Goal: Task Accomplishment & Management: Use online tool/utility

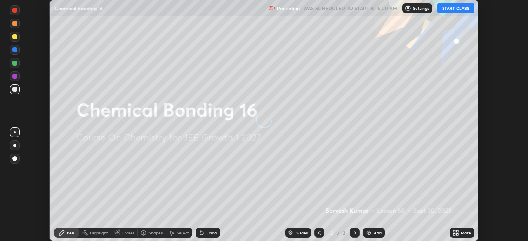
scroll to position [241, 528]
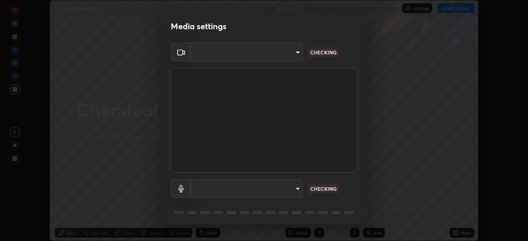
type input "14b787caa3234b54c591ffd1cb0d0a7c9d8495057a62f752d7397f13ea7eb8b5"
click at [298, 189] on body "Erase all Chemical Bonding 16 Recording WAS SCHEDULED TO START AT 6:00 PM Setti…" at bounding box center [264, 120] width 528 height 241
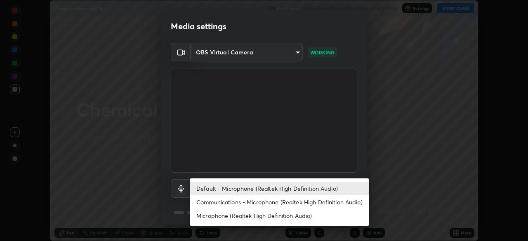
click at [272, 212] on li "Microphone (Realtek High Definition Audio)" at bounding box center [280, 216] width 180 height 14
type input "7e6a56a3ef393e25599ccf16e7ea1c66194a73867bfd3ac3c10eb425bd94e319"
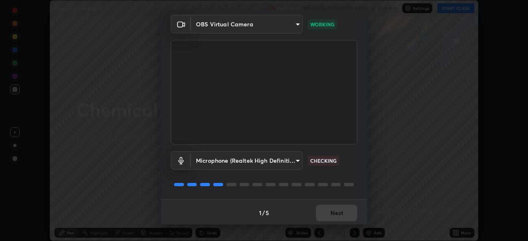
scroll to position [29, 0]
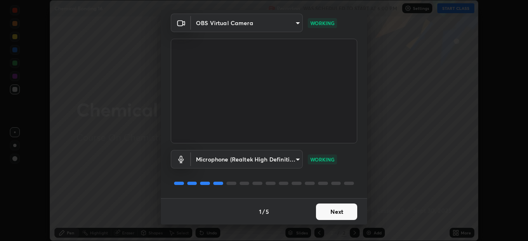
click at [329, 212] on button "Next" at bounding box center [336, 212] width 41 height 17
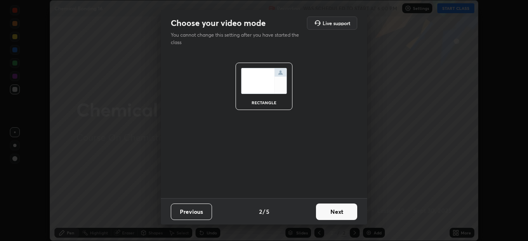
click at [332, 213] on button "Next" at bounding box center [336, 212] width 41 height 17
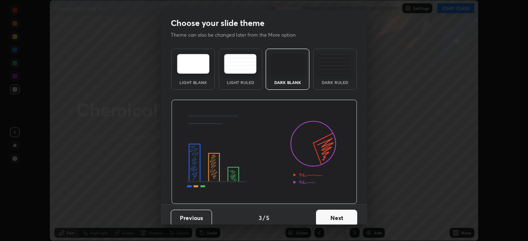
click at [335, 216] on button "Next" at bounding box center [336, 218] width 41 height 17
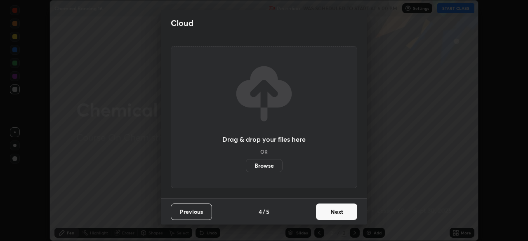
click at [333, 213] on button "Next" at bounding box center [336, 212] width 41 height 17
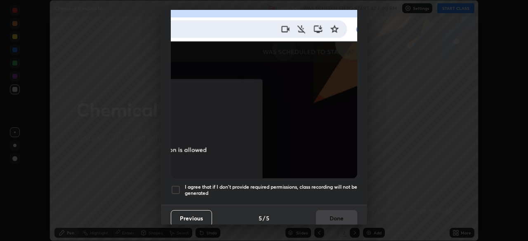
scroll to position [198, 0]
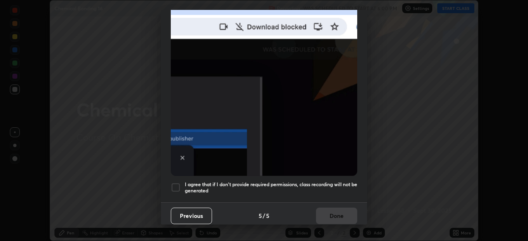
click at [178, 184] on div at bounding box center [176, 188] width 10 height 10
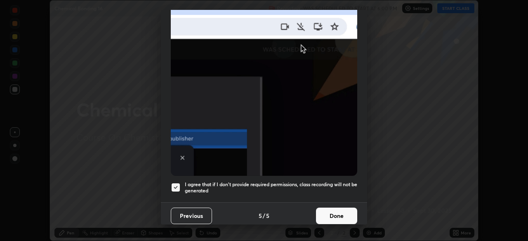
click at [329, 210] on button "Done" at bounding box center [336, 216] width 41 height 17
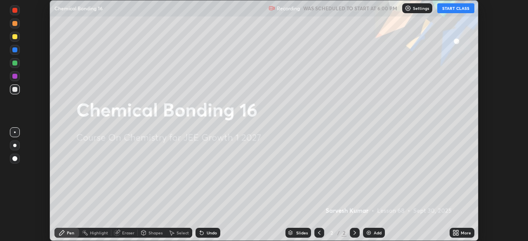
click at [453, 9] on button "START CLASS" at bounding box center [455, 8] width 37 height 10
click at [461, 229] on div "More" at bounding box center [462, 233] width 25 height 10
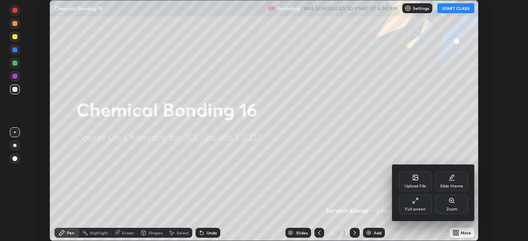
click at [411, 180] on div "Upload File" at bounding box center [415, 182] width 33 height 20
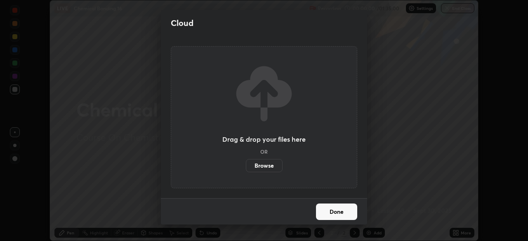
click at [263, 166] on label "Browse" at bounding box center [264, 165] width 37 height 13
click at [246, 166] on input "Browse" at bounding box center [246, 165] width 0 height 13
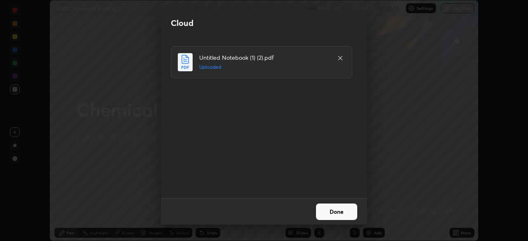
click at [330, 212] on button "Done" at bounding box center [336, 212] width 41 height 17
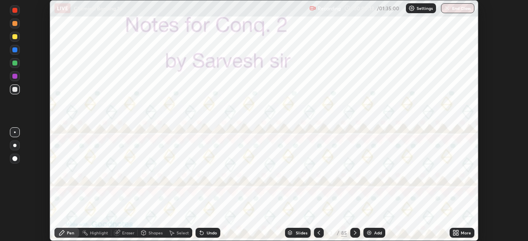
click at [292, 232] on icon at bounding box center [290, 233] width 5 height 5
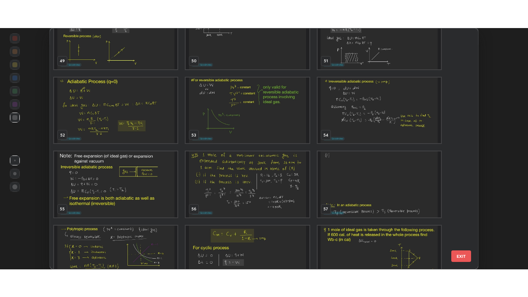
scroll to position [1215, 0]
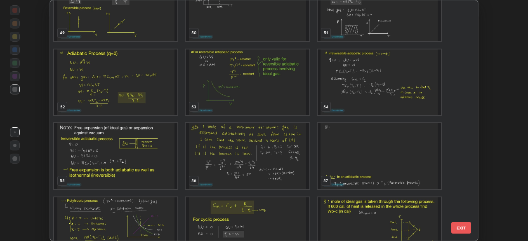
click at [272, 167] on img "grid" at bounding box center [247, 156] width 123 height 66
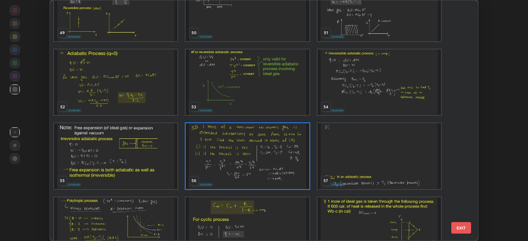
click at [272, 166] on img "grid" at bounding box center [247, 156] width 123 height 66
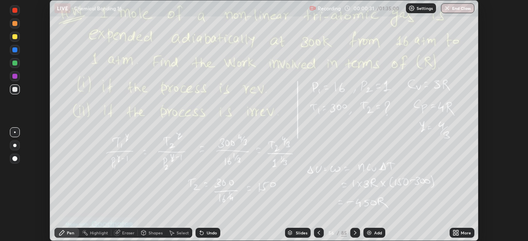
click at [454, 235] on icon at bounding box center [455, 235] width 2 height 2
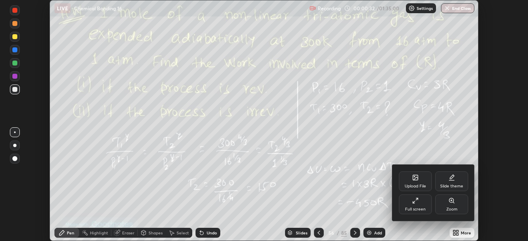
click at [410, 206] on div "Full screen" at bounding box center [415, 205] width 33 height 20
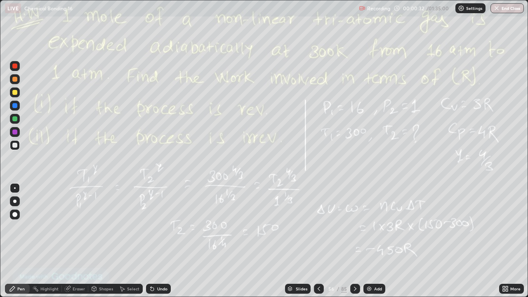
scroll to position [297, 528]
click at [352, 241] on icon at bounding box center [355, 289] width 7 height 7
click at [13, 80] on div at bounding box center [14, 79] width 5 height 5
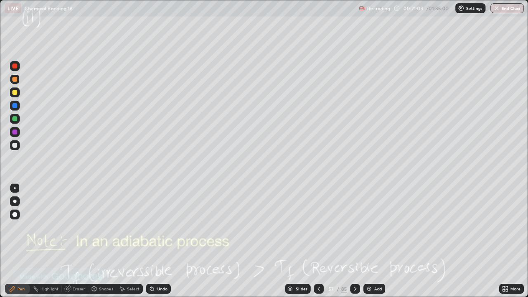
click at [68, 241] on icon at bounding box center [68, 288] width 5 height 4
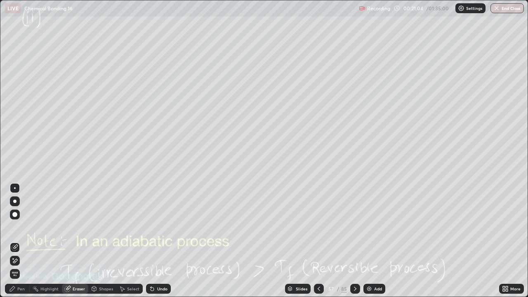
click at [17, 241] on div "Pen" at bounding box center [20, 289] width 7 height 4
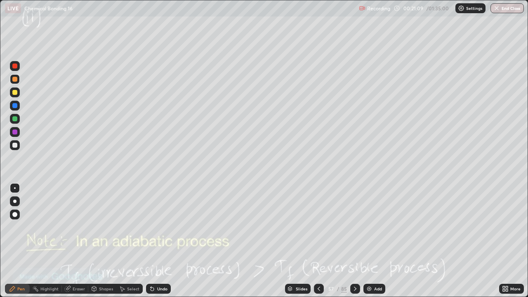
click at [78, 241] on div "Eraser" at bounding box center [79, 289] width 12 height 4
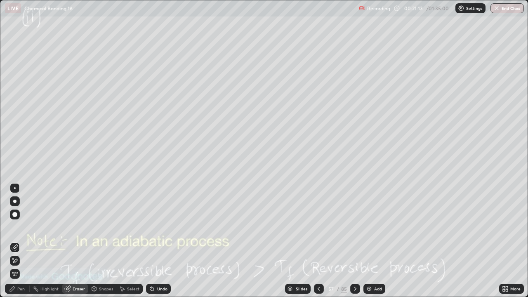
click at [15, 241] on div "Pen" at bounding box center [17, 289] width 25 height 10
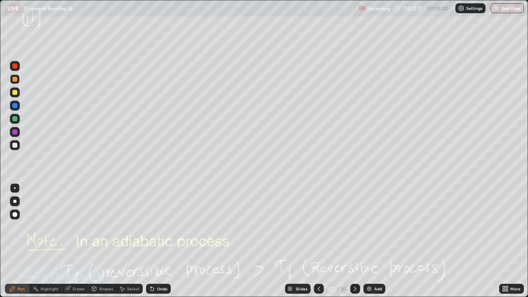
click at [74, 241] on div "Eraser" at bounding box center [79, 289] width 12 height 4
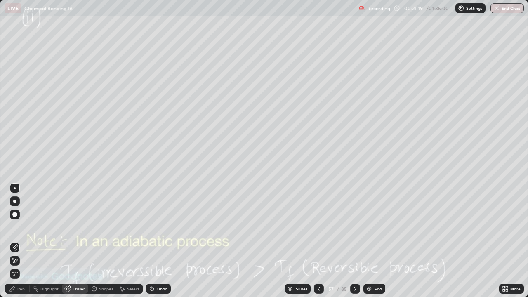
click at [17, 241] on div "Pen" at bounding box center [20, 289] width 7 height 4
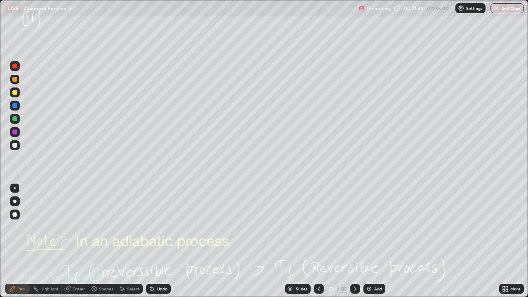
click at [317, 241] on icon at bounding box center [319, 289] width 7 height 7
click at [350, 241] on div at bounding box center [355, 289] width 10 height 10
click at [74, 241] on div "Eraser" at bounding box center [75, 289] width 26 height 10
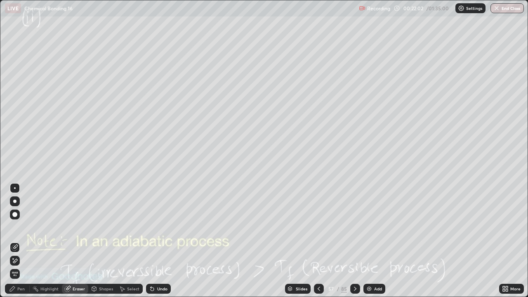
click at [21, 241] on div "Pen" at bounding box center [20, 289] width 7 height 4
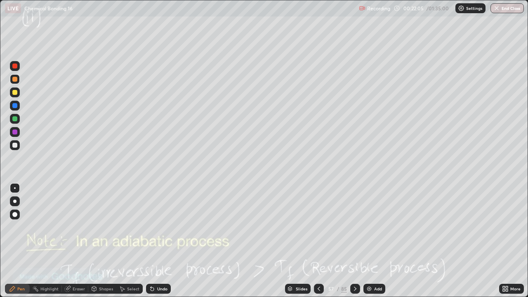
click at [73, 241] on div "Eraser" at bounding box center [75, 289] width 26 height 10
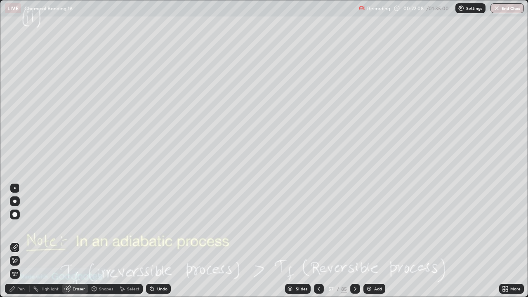
click at [23, 241] on div "Pen" at bounding box center [20, 289] width 7 height 4
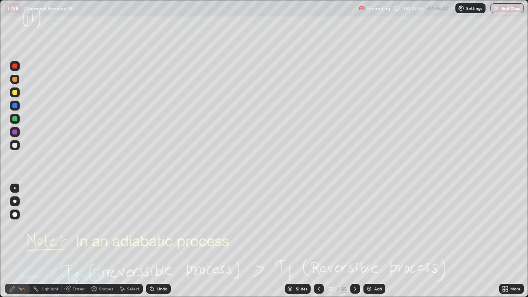
click at [76, 241] on div "Eraser" at bounding box center [79, 289] width 12 height 4
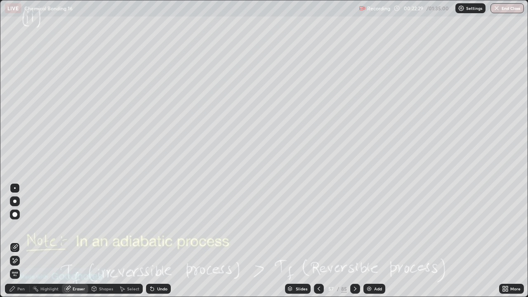
click at [26, 241] on div "Pen" at bounding box center [17, 289] width 25 height 10
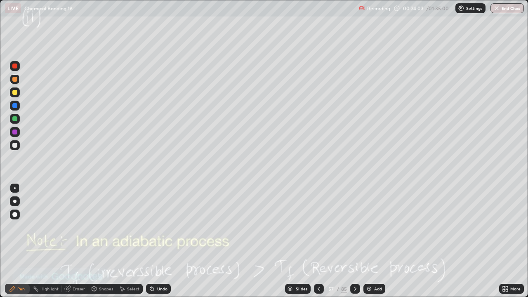
click at [74, 241] on div "Eraser" at bounding box center [79, 289] width 12 height 4
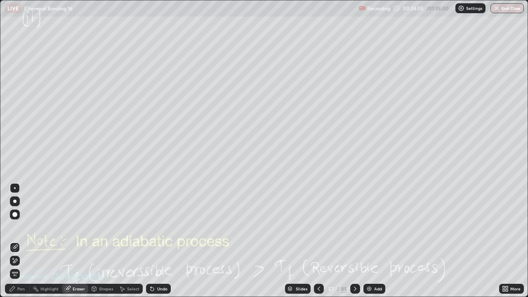
click at [18, 241] on div "Pen" at bounding box center [20, 289] width 7 height 4
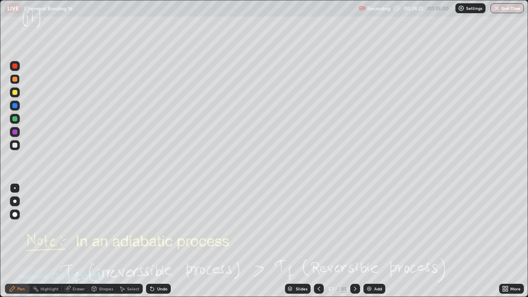
click at [71, 241] on div "Eraser" at bounding box center [75, 289] width 26 height 10
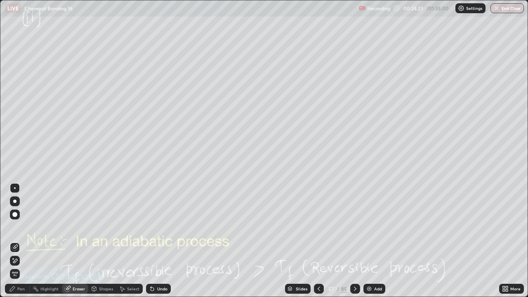
click at [20, 241] on div "Pen" at bounding box center [17, 289] width 25 height 10
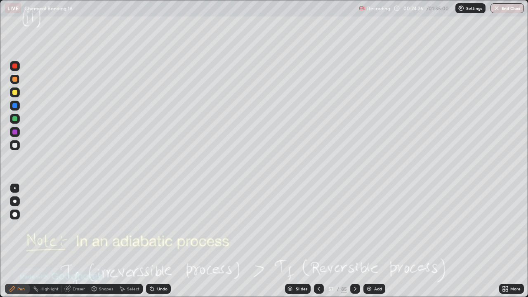
click at [70, 241] on icon at bounding box center [67, 289] width 7 height 7
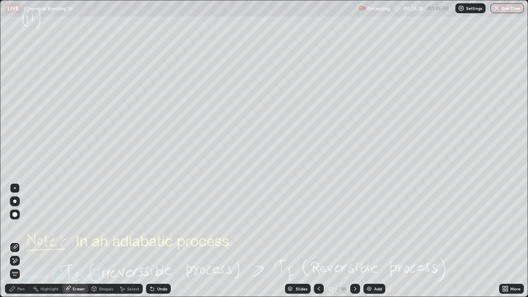
click at [71, 241] on div "Eraser" at bounding box center [75, 289] width 26 height 10
click at [15, 241] on icon at bounding box center [15, 261] width 7 height 7
click at [19, 241] on div "Pen" at bounding box center [20, 289] width 7 height 4
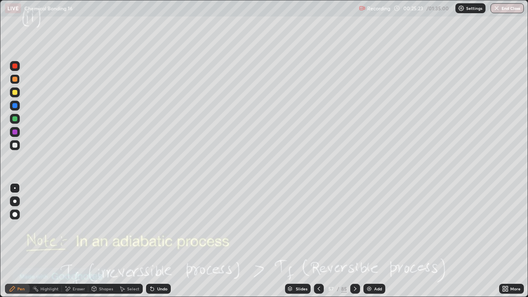
click at [65, 241] on icon at bounding box center [67, 289] width 7 height 7
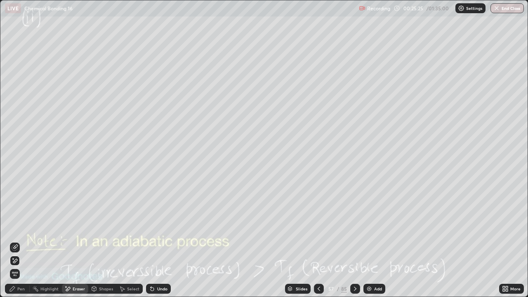
click at [15, 241] on icon at bounding box center [12, 289] width 7 height 7
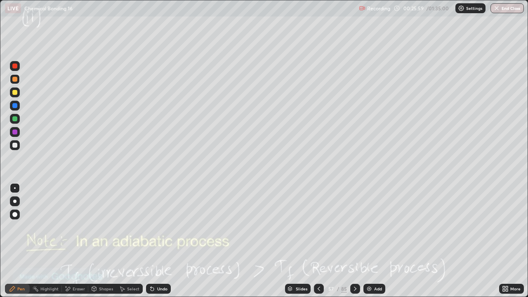
click at [318, 241] on icon at bounding box center [319, 289] width 2 height 4
click at [356, 241] on icon at bounding box center [355, 289] width 7 height 7
click at [355, 241] on icon at bounding box center [355, 289] width 7 height 7
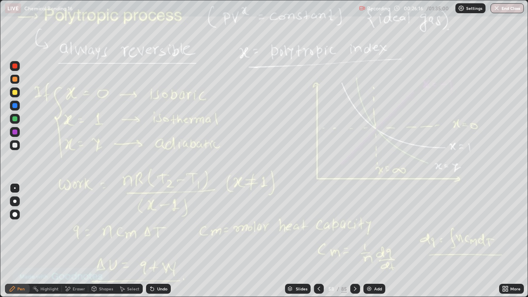
click at [322, 241] on div at bounding box center [319, 289] width 10 height 17
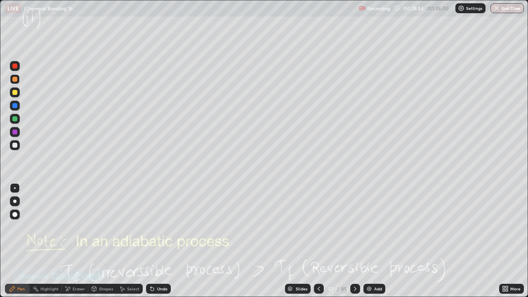
click at [355, 241] on icon at bounding box center [355, 289] width 2 height 4
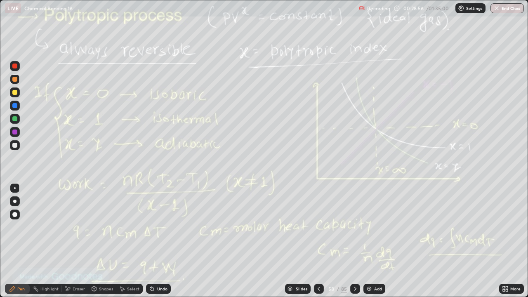
click at [315, 241] on div at bounding box center [319, 289] width 10 height 10
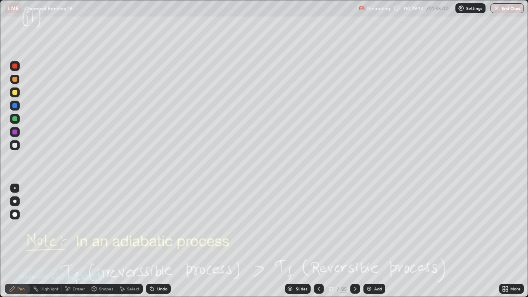
click at [353, 241] on icon at bounding box center [355, 289] width 7 height 7
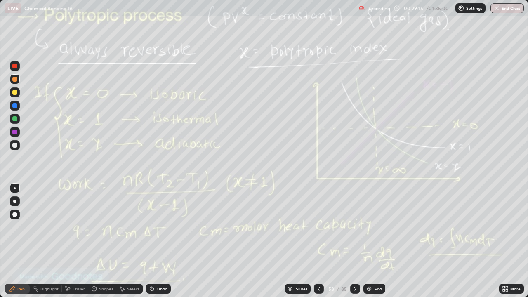
click at [101, 241] on div "Shapes" at bounding box center [106, 289] width 14 height 4
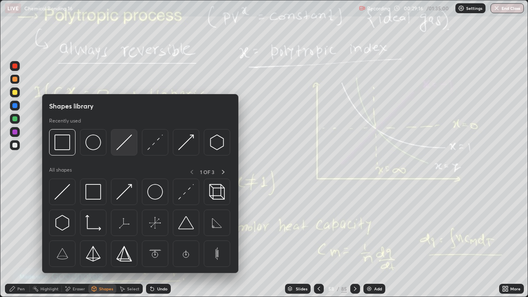
click at [127, 140] on img at bounding box center [124, 143] width 16 height 16
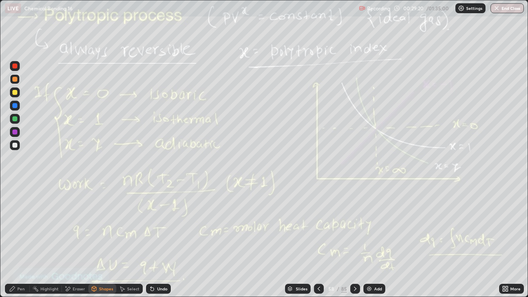
click at [14, 147] on div at bounding box center [14, 145] width 5 height 5
click at [246, 16] on div "LIVE Chemical Bonding 16" at bounding box center [180, 8] width 351 height 17
click at [242, 13] on div "LIVE Chemical Bonding 16" at bounding box center [180, 8] width 351 height 17
click at [244, 15] on div "LIVE Chemical Bonding 16" at bounding box center [180, 8] width 351 height 17
click at [164, 241] on div "Undo" at bounding box center [158, 289] width 25 height 10
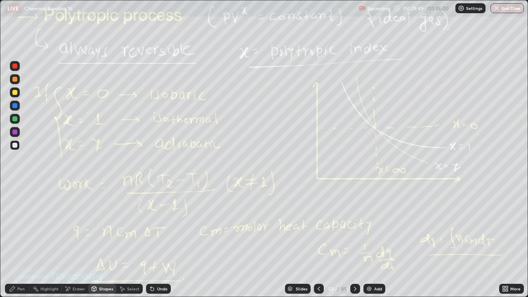
click at [21, 241] on div "Pen" at bounding box center [20, 289] width 7 height 4
click at [67, 241] on div "Eraser" at bounding box center [75, 289] width 26 height 10
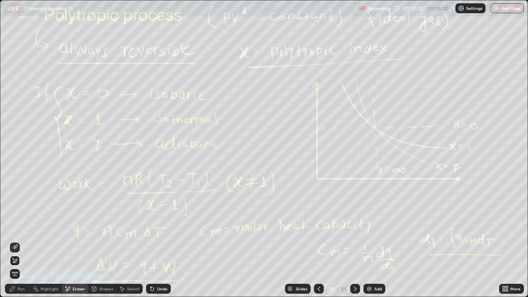
click at [17, 241] on div "Pen" at bounding box center [20, 289] width 7 height 4
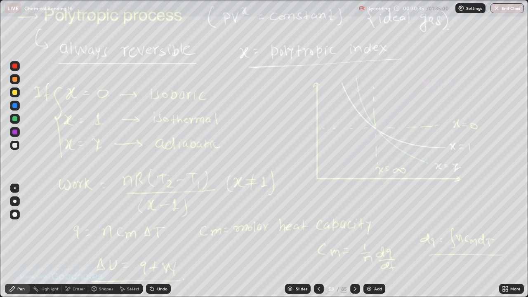
click at [74, 241] on div "Eraser" at bounding box center [75, 289] width 26 height 10
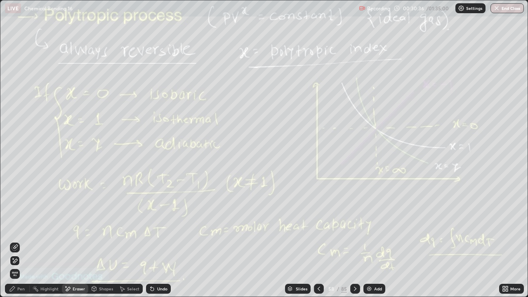
click at [14, 241] on span "Erase all" at bounding box center [14, 274] width 9 height 5
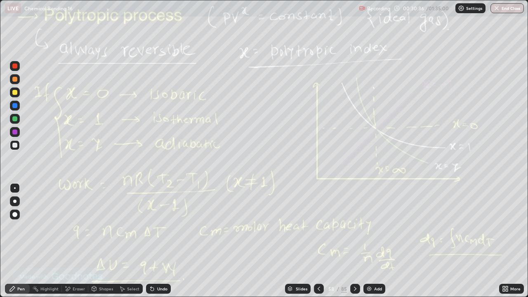
click at [20, 241] on div "Pen" at bounding box center [20, 289] width 7 height 4
click at [249, 15] on div "LIVE Chemical Bonding 16" at bounding box center [180, 8] width 351 height 17
click at [248, 16] on div "LIVE Chemical Bonding 16" at bounding box center [180, 8] width 351 height 17
click at [352, 241] on icon at bounding box center [355, 289] width 7 height 7
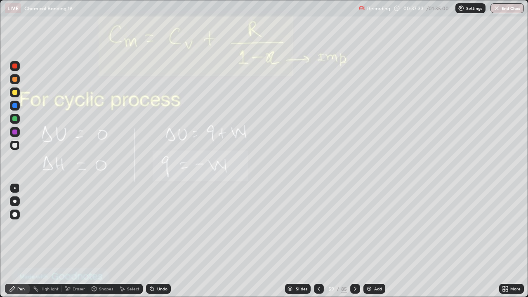
click at [355, 241] on icon at bounding box center [355, 289] width 7 height 7
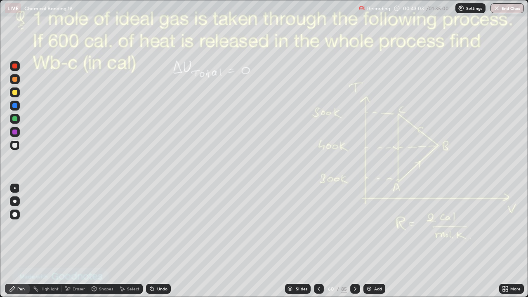
click at [78, 241] on div "Eraser" at bounding box center [79, 289] width 12 height 4
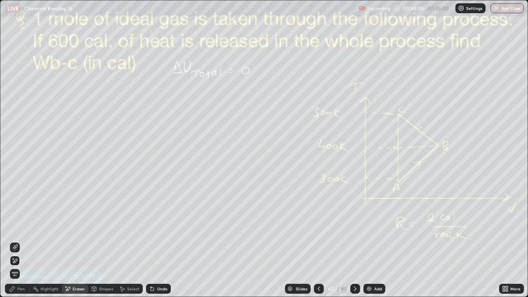
click at [19, 241] on div "Pen" at bounding box center [20, 289] width 7 height 4
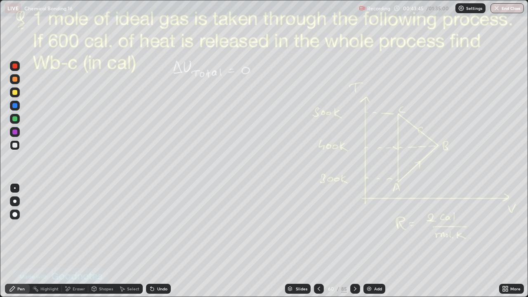
click at [353, 241] on icon at bounding box center [355, 289] width 7 height 7
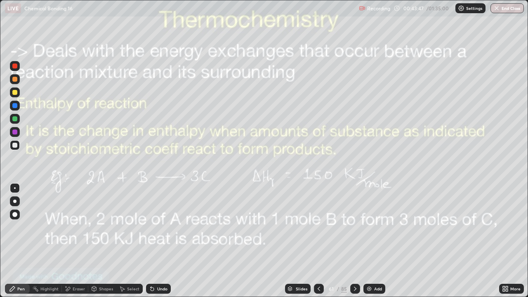
click at [318, 241] on icon at bounding box center [319, 289] width 7 height 7
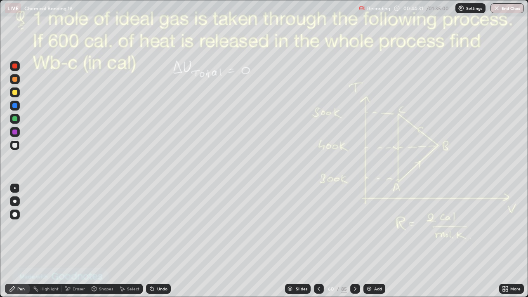
click at [74, 241] on div "Eraser" at bounding box center [79, 289] width 12 height 4
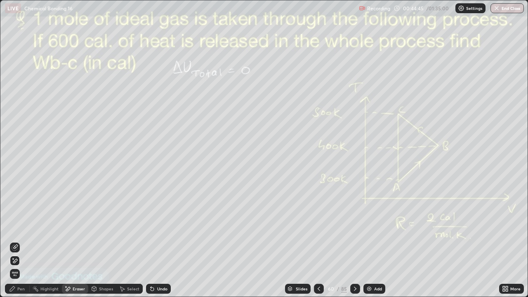
click at [19, 241] on div "Pen" at bounding box center [17, 289] width 25 height 10
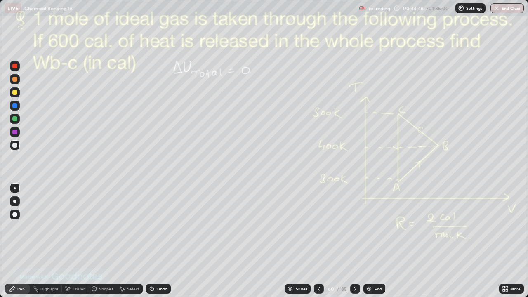
click at [15, 120] on div at bounding box center [14, 118] width 5 height 5
click at [355, 241] on icon at bounding box center [355, 289] width 2 height 4
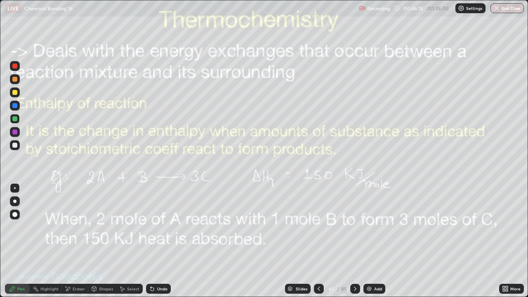
click at [320, 241] on icon at bounding box center [319, 289] width 7 height 7
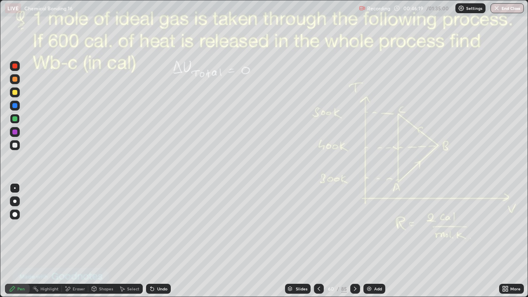
click at [369, 241] on img at bounding box center [369, 289] width 7 height 7
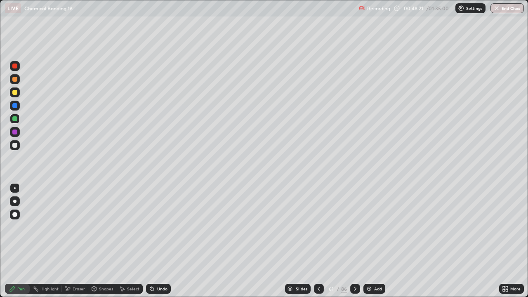
click at [18, 80] on div at bounding box center [15, 79] width 10 height 10
click at [355, 241] on div at bounding box center [355, 289] width 10 height 10
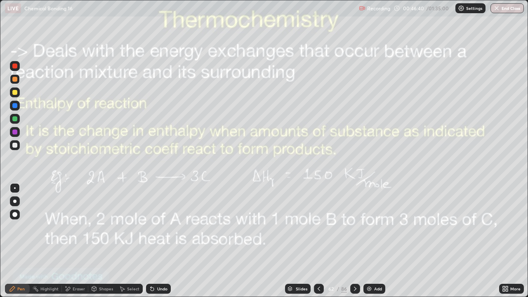
click at [70, 241] on div "Eraser" at bounding box center [75, 289] width 26 height 17
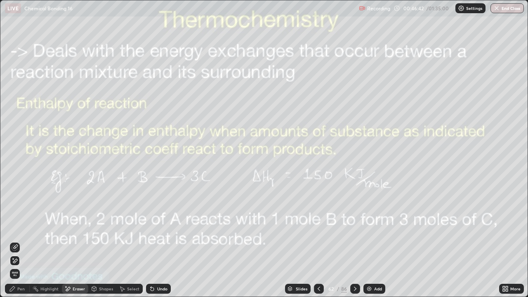
click at [15, 241] on icon at bounding box center [12, 289] width 7 height 7
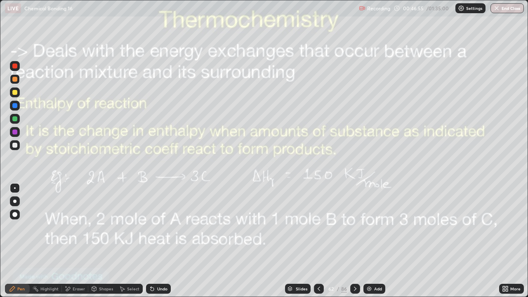
click at [70, 241] on div "Eraser" at bounding box center [75, 289] width 26 height 10
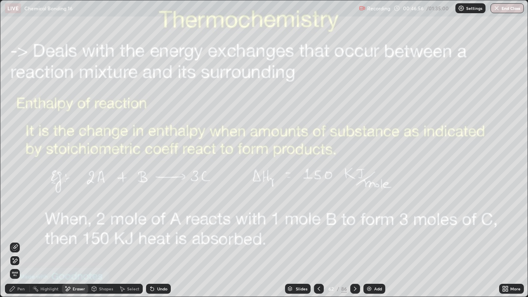
click at [18, 241] on div "Pen" at bounding box center [20, 289] width 7 height 4
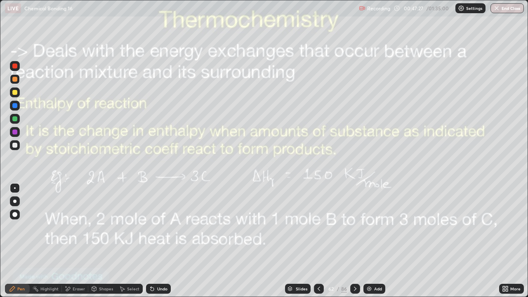
click at [368, 241] on div "Add" at bounding box center [375, 289] width 22 height 10
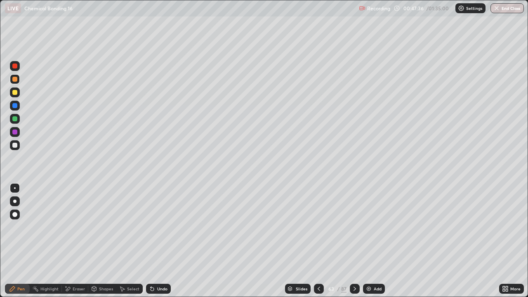
click at [159, 241] on div "Undo" at bounding box center [162, 289] width 10 height 4
click at [13, 144] on div at bounding box center [14, 145] width 5 height 5
click at [15, 119] on div at bounding box center [14, 118] width 5 height 5
click at [351, 241] on div at bounding box center [355, 289] width 10 height 10
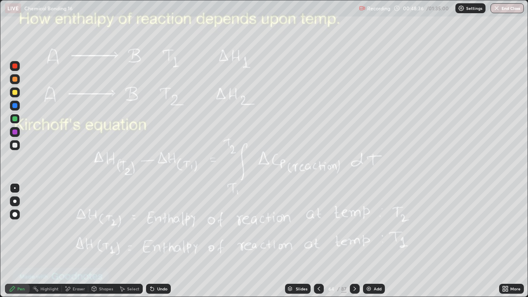
click at [316, 241] on div at bounding box center [319, 289] width 10 height 10
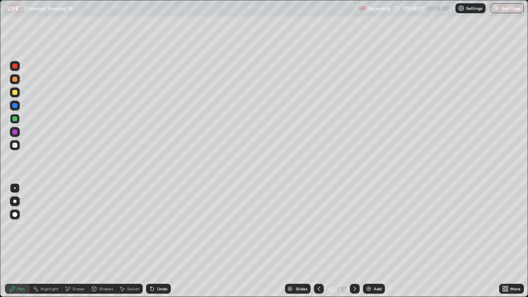
click at [318, 241] on icon at bounding box center [319, 289] width 7 height 7
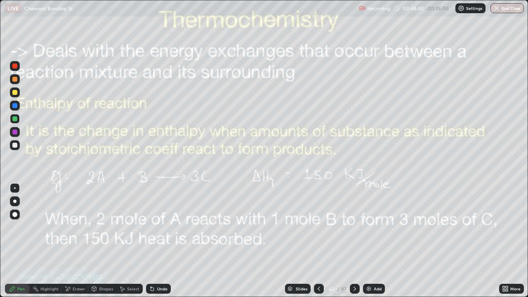
click at [69, 241] on div "Eraser" at bounding box center [75, 289] width 26 height 10
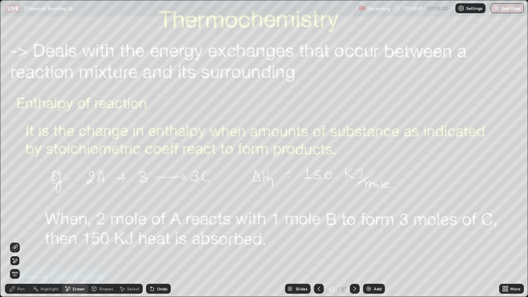
click at [14, 241] on span "Erase all" at bounding box center [14, 274] width 9 height 5
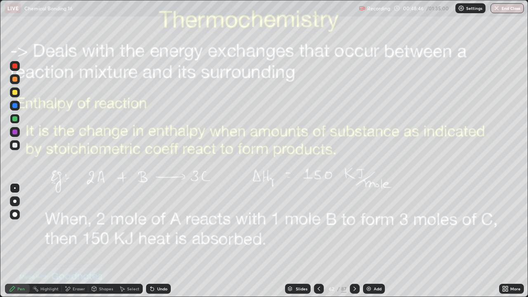
click at [17, 241] on div "Pen" at bounding box center [17, 289] width 25 height 10
click at [70, 241] on div "Eraser" at bounding box center [75, 289] width 26 height 17
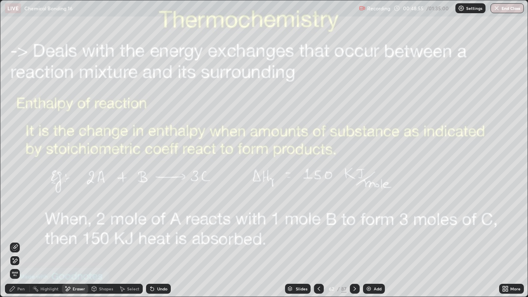
click at [21, 241] on div "Pen" at bounding box center [20, 289] width 7 height 4
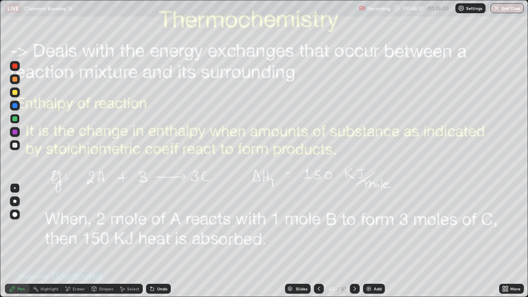
click at [127, 241] on div "Select" at bounding box center [129, 289] width 26 height 10
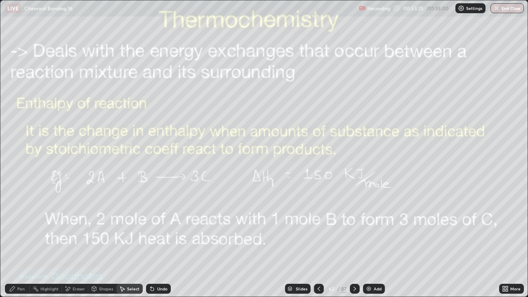
click at [356, 241] on div at bounding box center [355, 289] width 10 height 10
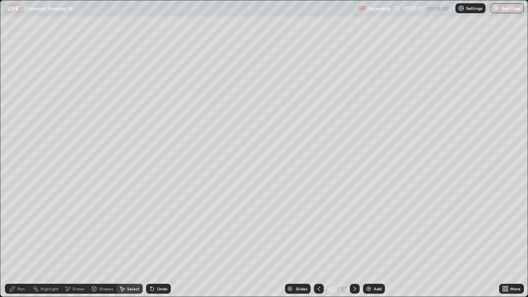
click at [352, 241] on icon at bounding box center [355, 289] width 7 height 7
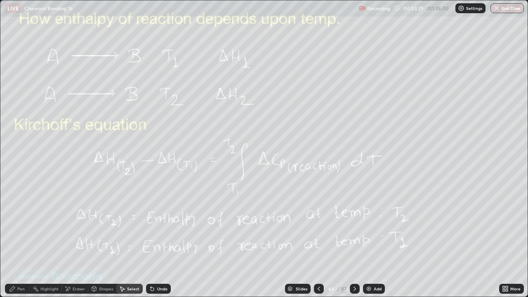
click at [20, 241] on div "Pen" at bounding box center [20, 289] width 7 height 4
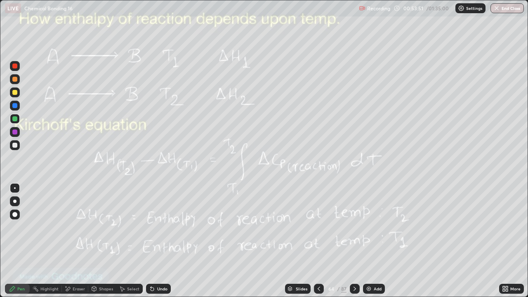
click at [352, 241] on icon at bounding box center [355, 289] width 7 height 7
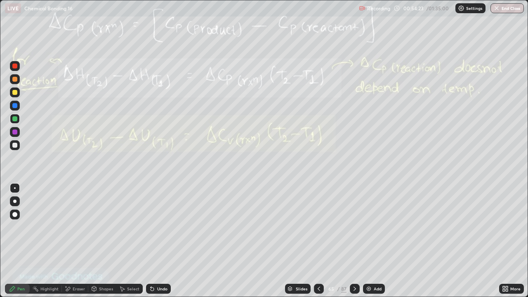
click at [352, 241] on icon at bounding box center [355, 289] width 7 height 7
click at [374, 241] on div "Add" at bounding box center [378, 289] width 8 height 4
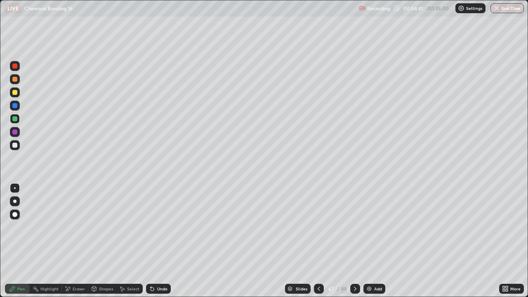
click at [17, 92] on div at bounding box center [14, 92] width 5 height 5
click at [73, 241] on div "Eraser" at bounding box center [79, 289] width 12 height 4
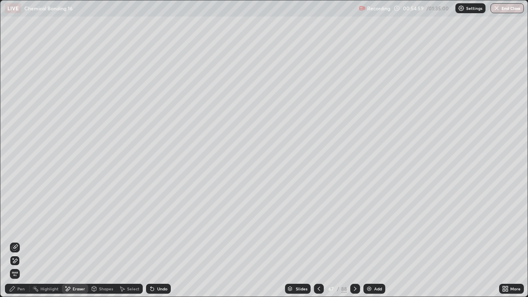
click at [21, 241] on div "Pen" at bounding box center [17, 289] width 25 height 10
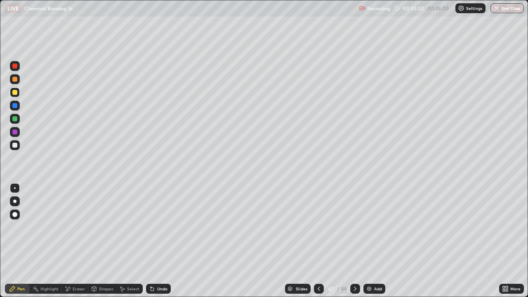
click at [14, 149] on div at bounding box center [15, 145] width 10 height 10
click at [360, 241] on div "Slides 67 / 88 Add" at bounding box center [335, 289] width 329 height 17
click at [354, 241] on icon at bounding box center [355, 289] width 7 height 7
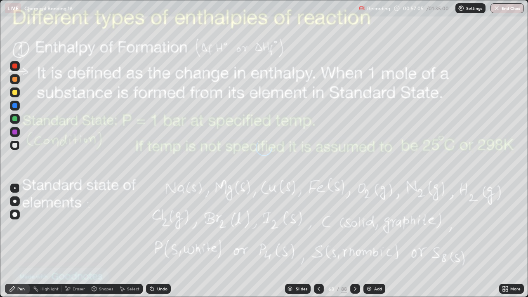
click at [319, 241] on icon at bounding box center [319, 289] width 7 height 7
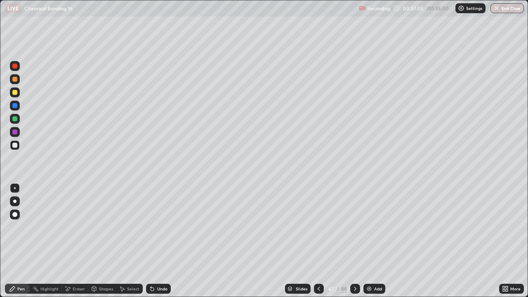
click at [318, 241] on icon at bounding box center [319, 289] width 7 height 7
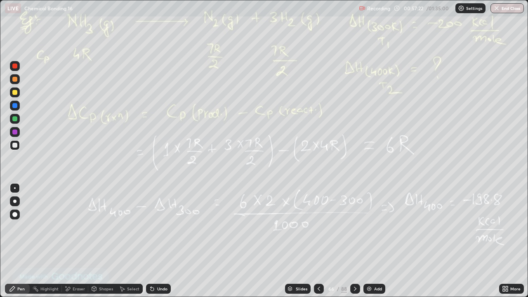
click at [317, 241] on icon at bounding box center [319, 289] width 7 height 7
click at [354, 241] on div at bounding box center [355, 289] width 10 height 10
click at [316, 241] on icon at bounding box center [319, 289] width 7 height 7
click at [75, 241] on div "Eraser" at bounding box center [75, 289] width 26 height 10
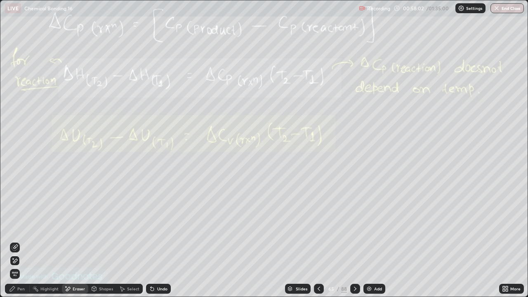
click at [23, 241] on div "Pen" at bounding box center [17, 289] width 25 height 10
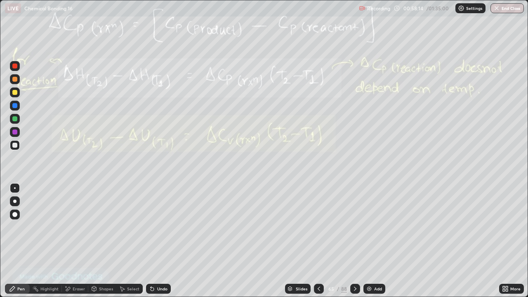
click at [159, 241] on div "Undo" at bounding box center [157, 289] width 28 height 17
click at [160, 241] on div "Undo" at bounding box center [157, 289] width 28 height 17
click at [160, 241] on div "Undo" at bounding box center [158, 289] width 25 height 10
click at [353, 241] on icon at bounding box center [355, 289] width 7 height 7
click at [314, 241] on div at bounding box center [319, 289] width 10 height 10
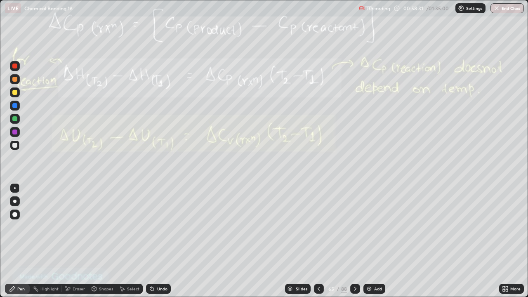
click at [357, 241] on icon at bounding box center [355, 289] width 7 height 7
click at [71, 241] on icon at bounding box center [67, 289] width 7 height 7
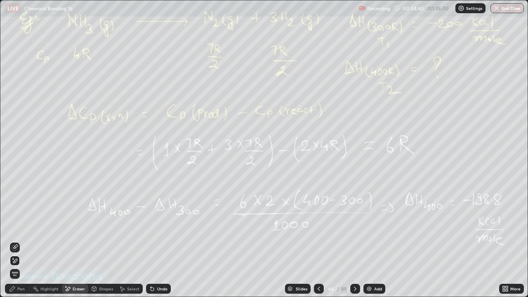
click at [14, 241] on span "Erase all" at bounding box center [14, 274] width 9 height 5
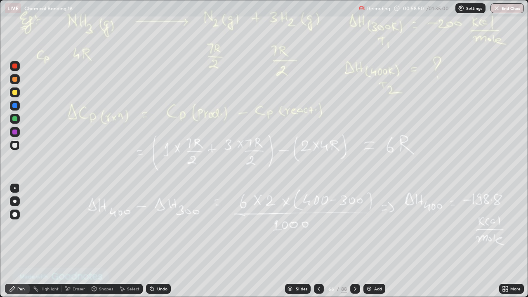
click at [318, 241] on icon at bounding box center [319, 289] width 2 height 4
click at [66, 241] on icon at bounding box center [67, 289] width 7 height 7
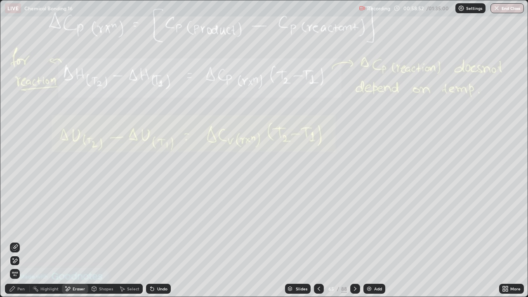
click at [12, 241] on div "Erase all" at bounding box center [15, 274] width 10 height 10
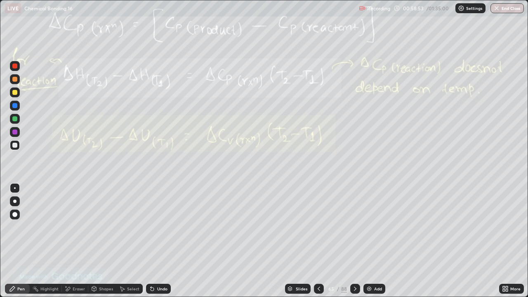
click at [9, 241] on div "Pen" at bounding box center [17, 289] width 25 height 10
click at [319, 241] on icon at bounding box center [319, 289] width 7 height 7
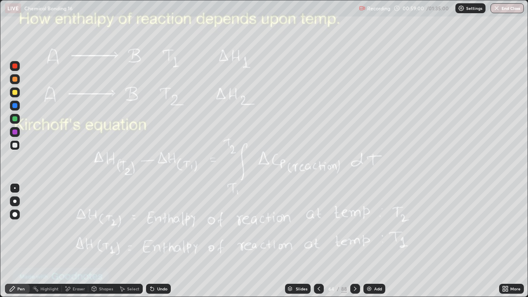
click at [72, 241] on div "Eraser" at bounding box center [75, 289] width 26 height 10
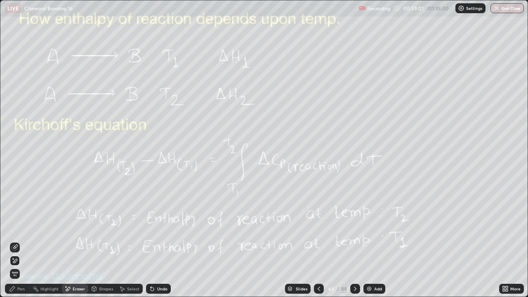
click at [14, 241] on span "Erase all" at bounding box center [14, 274] width 9 height 5
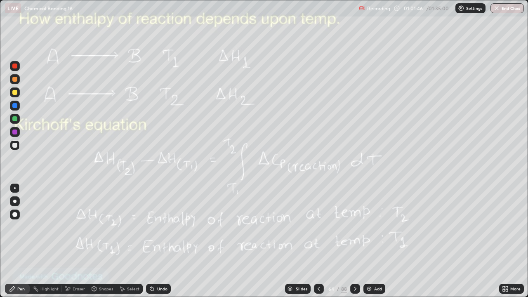
click at [355, 241] on icon at bounding box center [355, 289] width 2 height 4
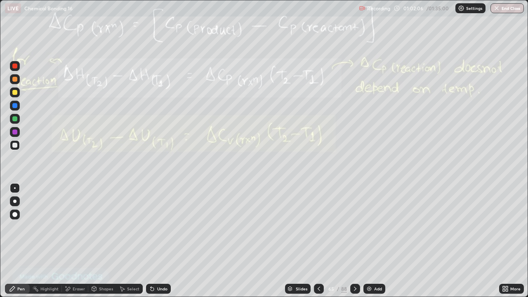
click at [315, 241] on div at bounding box center [319, 289] width 10 height 17
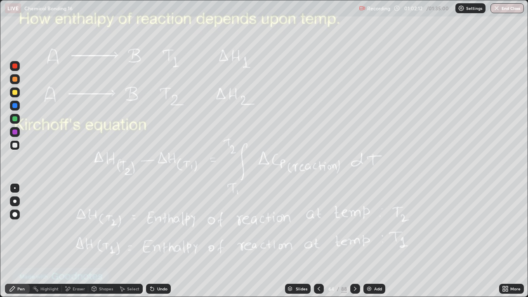
click at [353, 241] on icon at bounding box center [355, 289] width 7 height 7
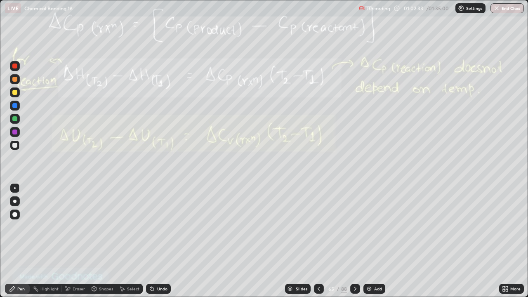
click at [315, 241] on div at bounding box center [319, 289] width 10 height 10
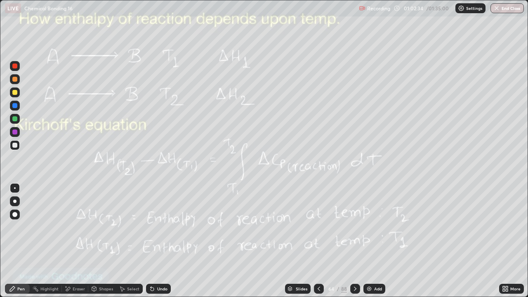
click at [353, 241] on div at bounding box center [355, 289] width 10 height 10
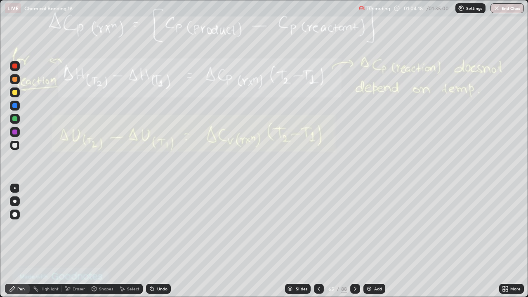
click at [354, 241] on icon at bounding box center [355, 289] width 7 height 7
click at [19, 241] on div "Pen" at bounding box center [20, 289] width 7 height 4
click at [316, 241] on icon at bounding box center [319, 289] width 7 height 7
click at [350, 241] on div at bounding box center [355, 289] width 10 height 10
click at [314, 241] on div at bounding box center [319, 289] width 10 height 10
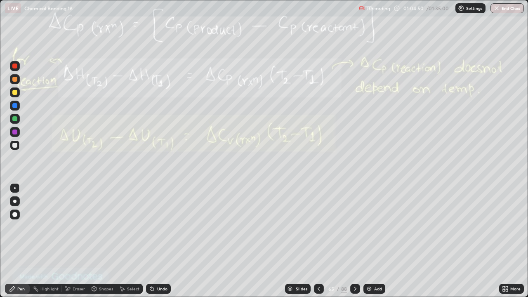
click at [353, 241] on icon at bounding box center [355, 289] width 7 height 7
click at [354, 241] on icon at bounding box center [355, 289] width 2 height 4
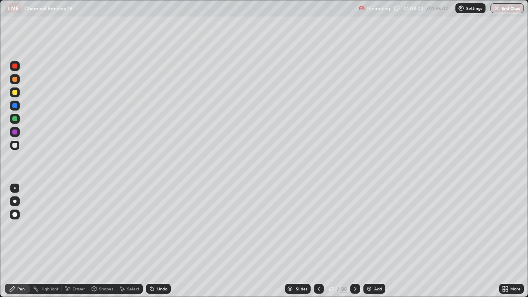
click at [350, 241] on div at bounding box center [355, 289] width 10 height 10
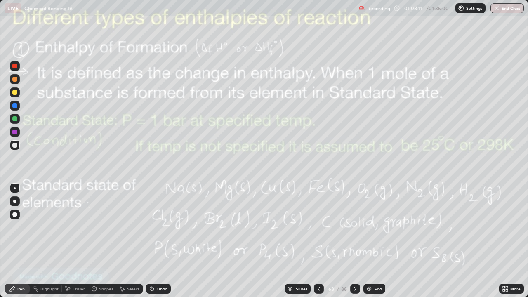
click at [370, 241] on img at bounding box center [369, 289] width 7 height 7
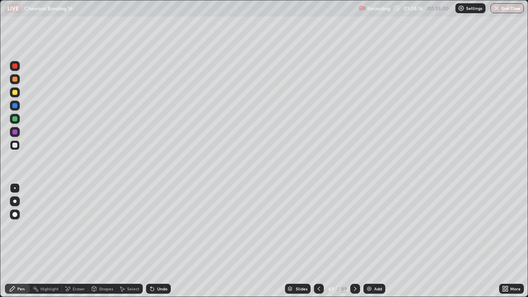
click at [13, 92] on div at bounding box center [14, 92] width 5 height 5
click at [158, 241] on div "Undo" at bounding box center [158, 289] width 25 height 10
click at [154, 241] on icon at bounding box center [152, 289] width 7 height 7
click at [158, 241] on div "Undo" at bounding box center [162, 289] width 10 height 4
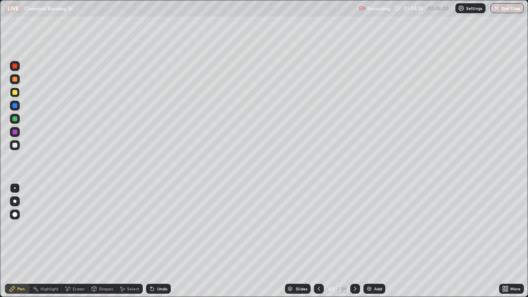
click at [158, 241] on div "Undo" at bounding box center [162, 289] width 10 height 4
click at [66, 241] on icon at bounding box center [68, 289] width 5 height 4
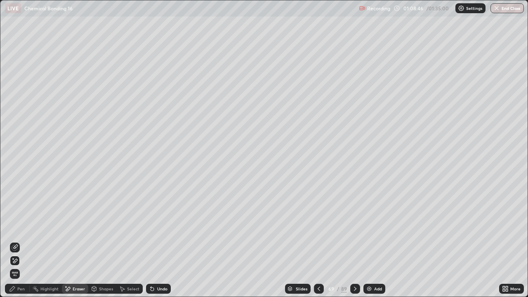
click at [19, 241] on div "Pen" at bounding box center [17, 289] width 25 height 17
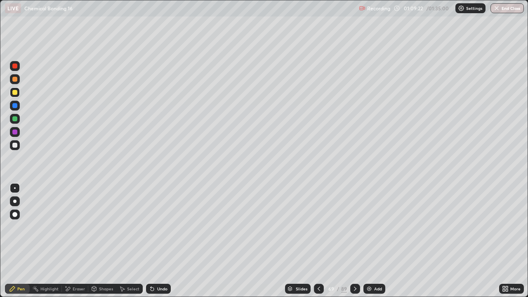
click at [17, 93] on div at bounding box center [14, 92] width 5 height 5
click at [15, 83] on div at bounding box center [15, 79] width 10 height 10
click at [318, 241] on icon at bounding box center [319, 289] width 7 height 7
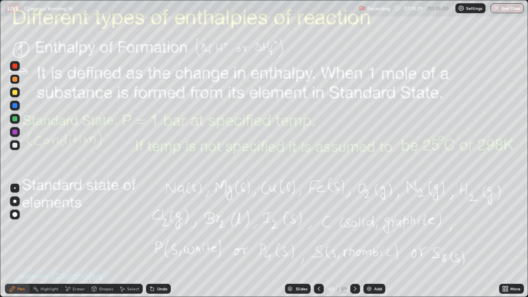
click at [68, 241] on icon at bounding box center [67, 289] width 7 height 7
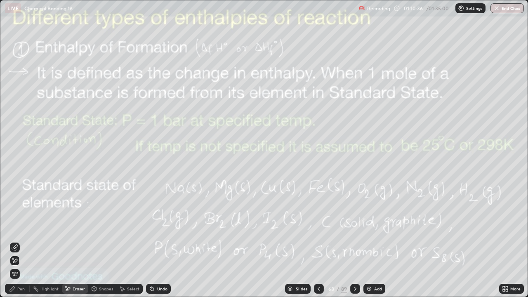
click at [19, 241] on div "Pen" at bounding box center [20, 289] width 7 height 4
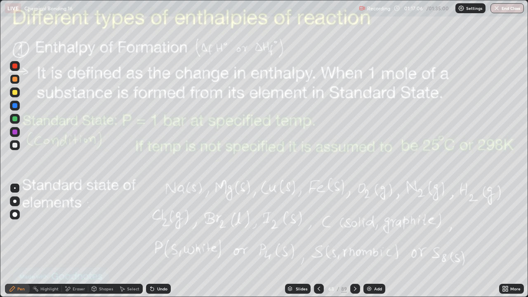
click at [509, 5] on button "End Class" at bounding box center [507, 8] width 33 height 10
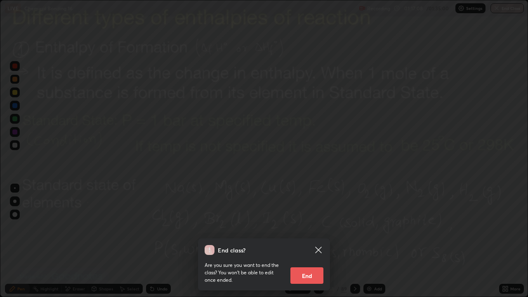
click at [307, 241] on button "End" at bounding box center [307, 275] width 33 height 17
